Goal: Information Seeking & Learning: Check status

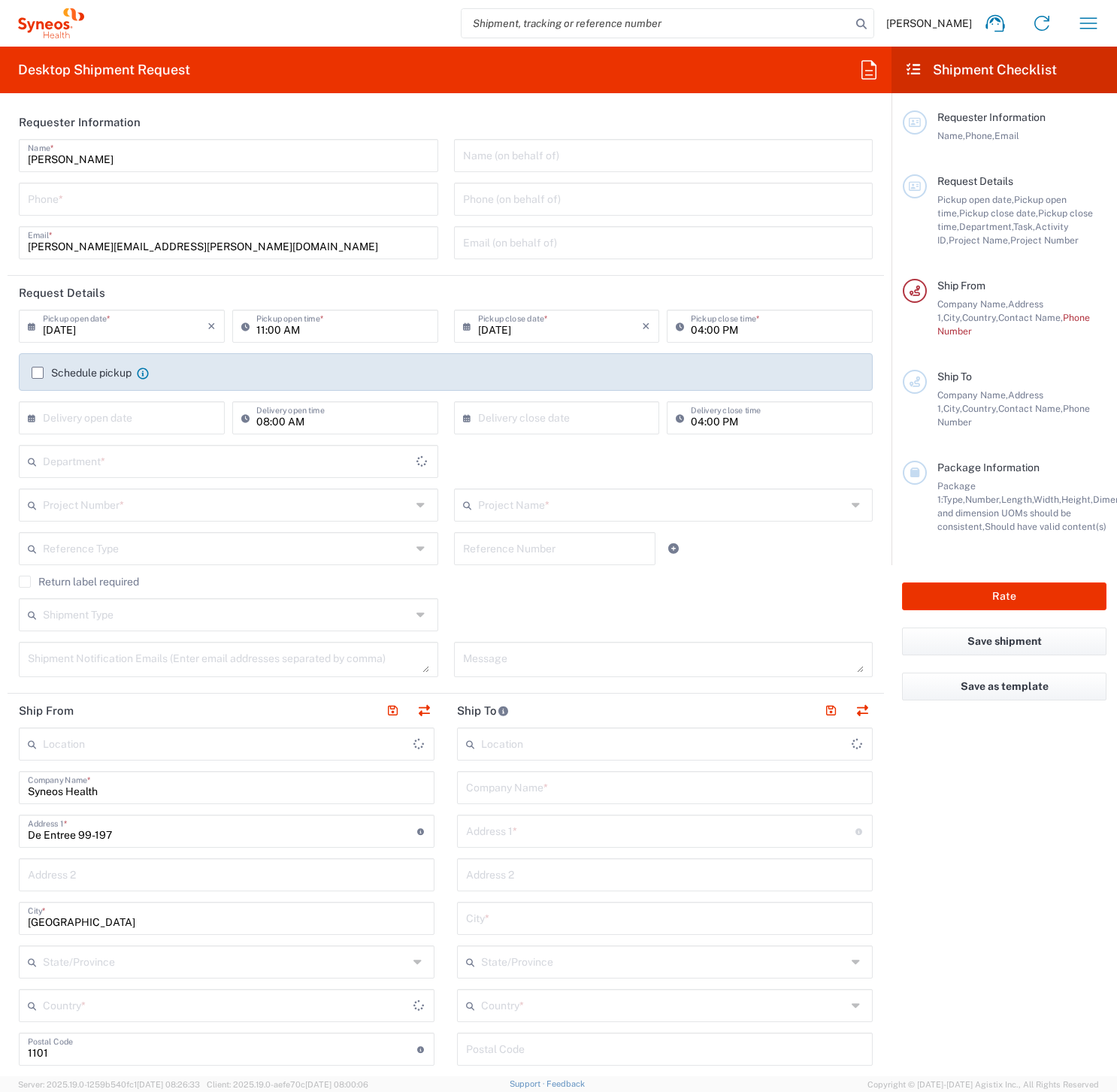
type input "Netherlands"
type input "Syneos Health Netherlands B.V."
click at [1082, 21] on icon "button" at bounding box center [1089, 23] width 24 height 24
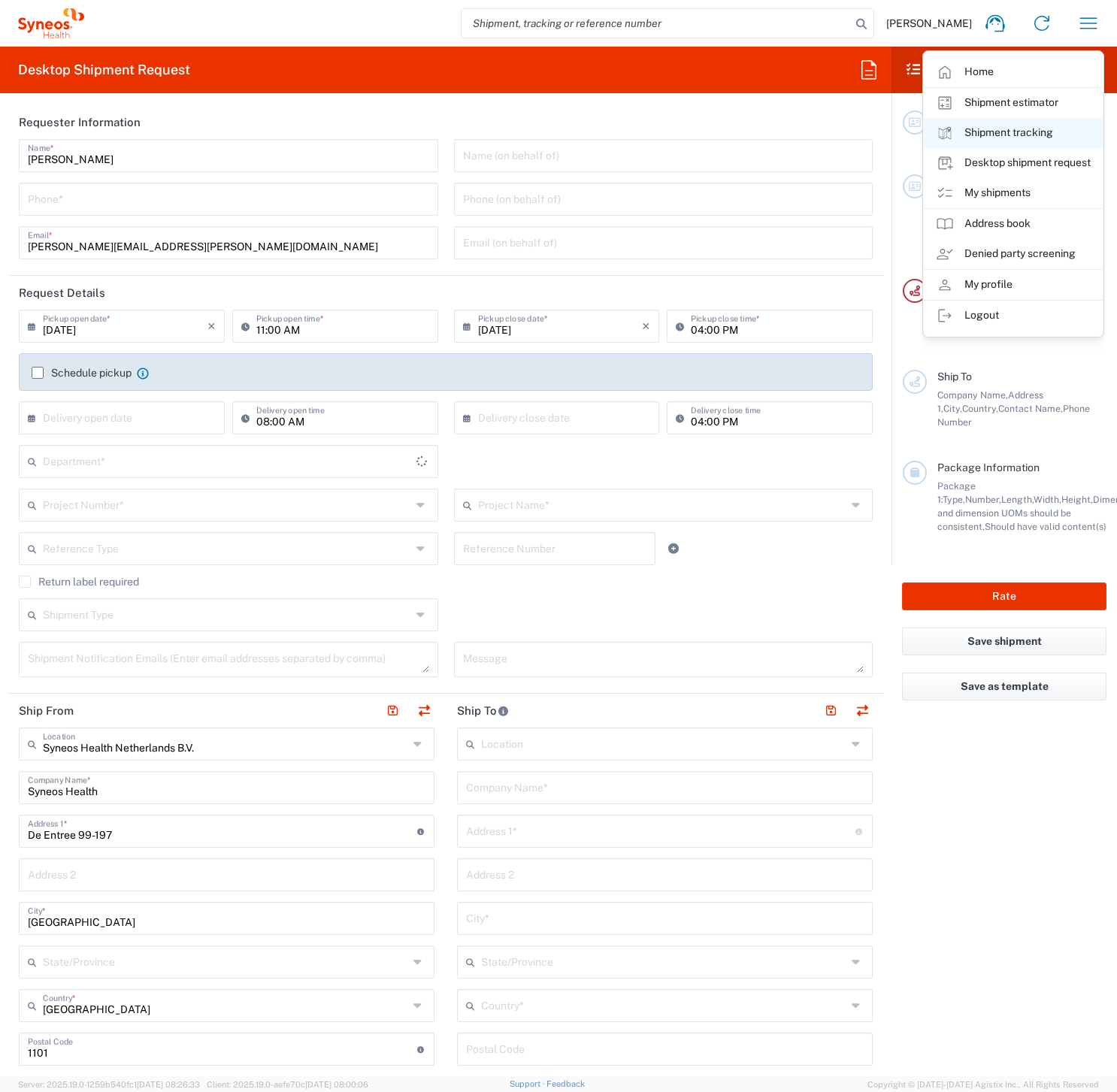
type input "8350"
click at [987, 134] on link "Shipment tracking" at bounding box center [1013, 133] width 179 height 30
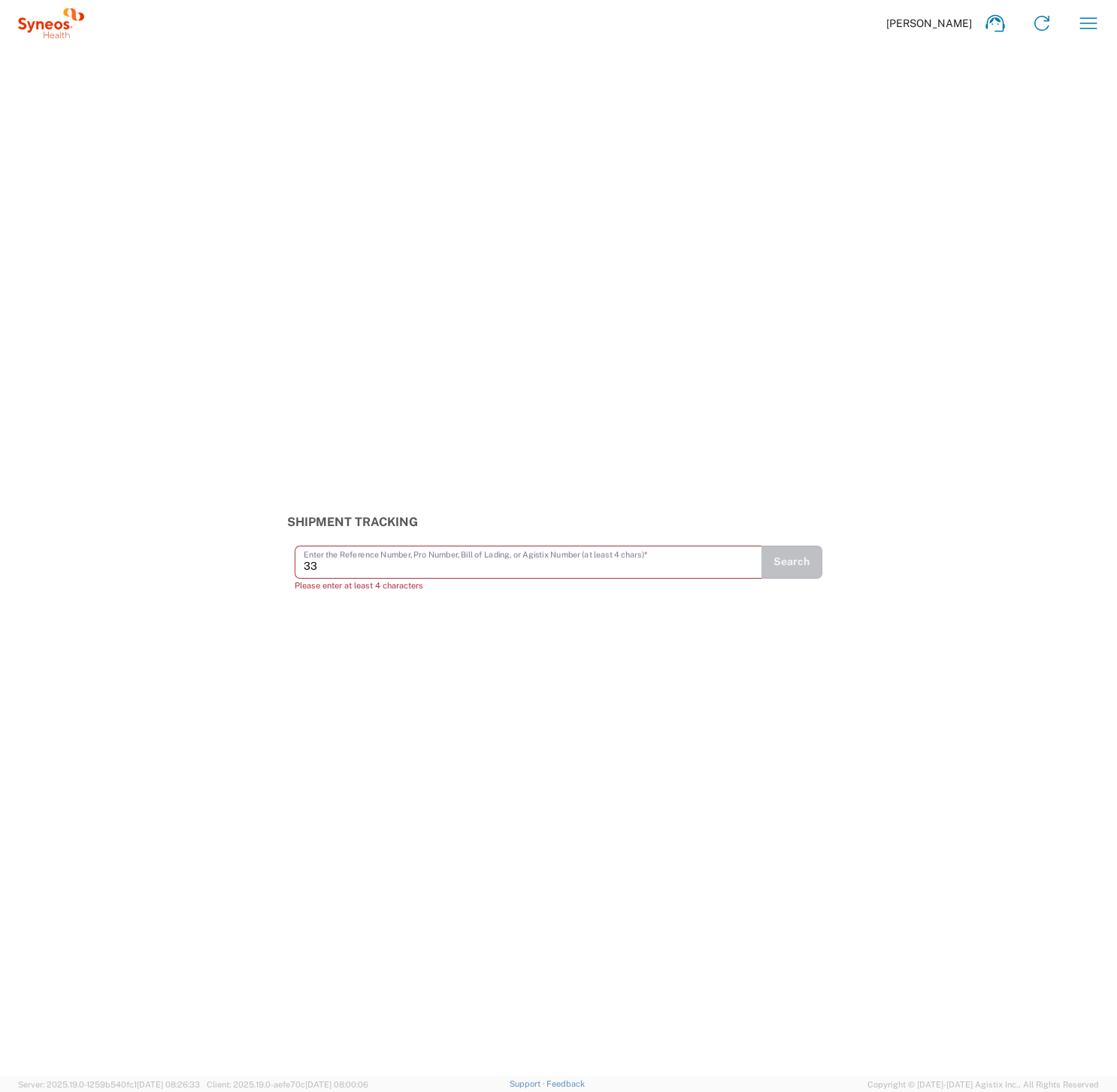
type input "3"
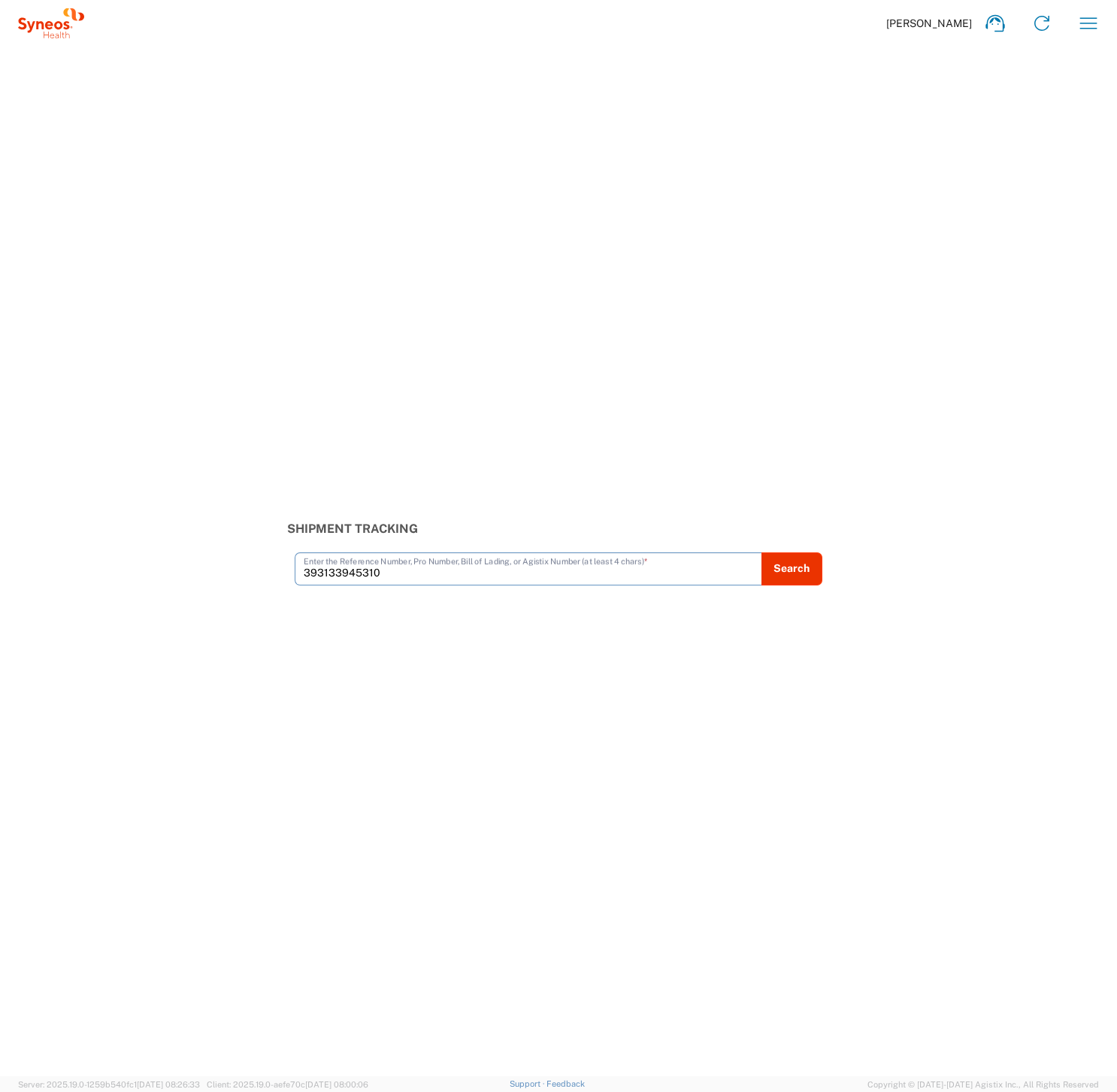
type input "393133945310"
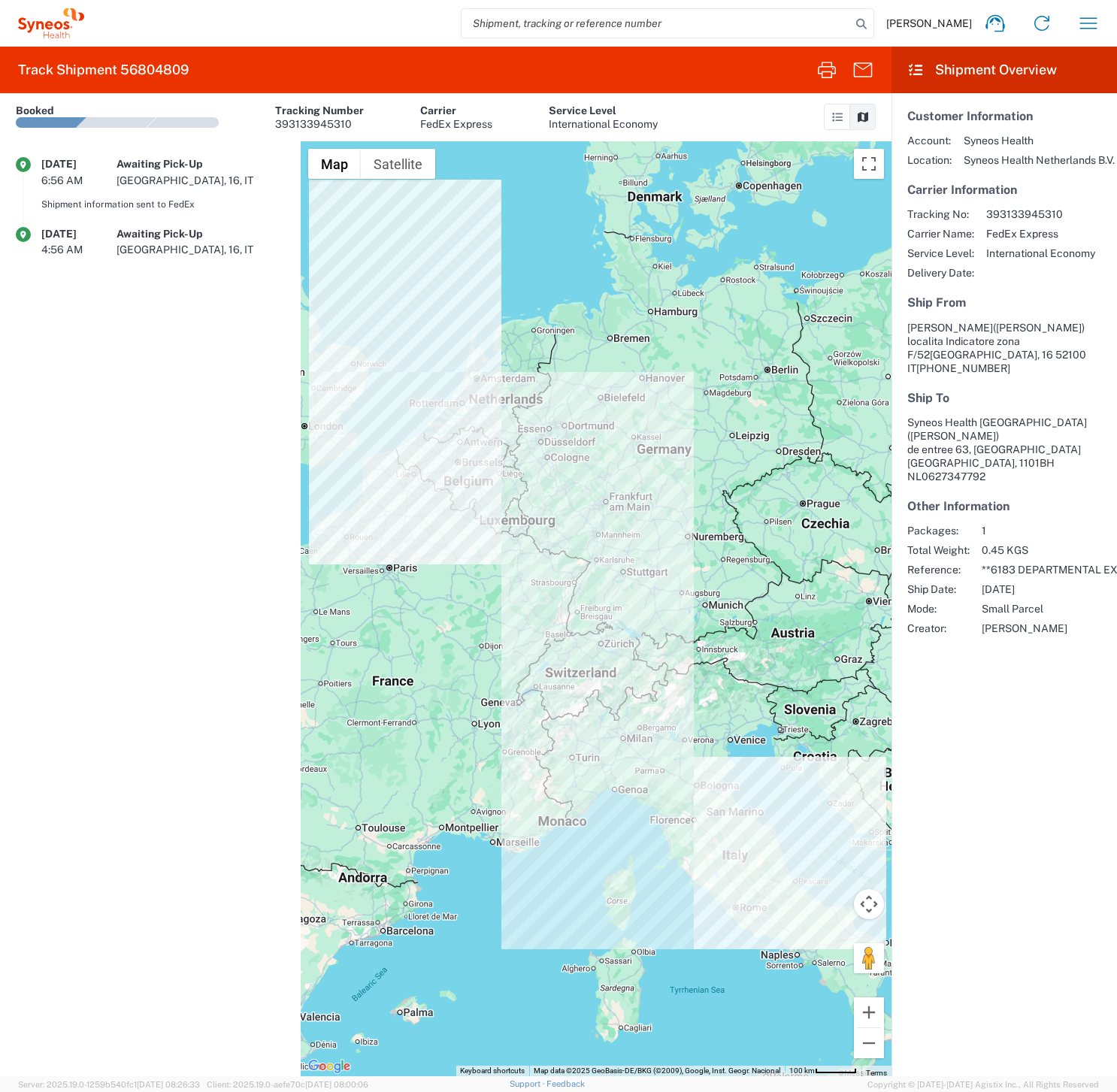
click at [76, 171] on div "09/12/2025 6:56 AM" at bounding box center [78, 172] width 75 height 30
click at [135, 179] on div "Arezzo, 16, IT" at bounding box center [200, 180] width 168 height 14
